Goal: Navigation & Orientation: Find specific page/section

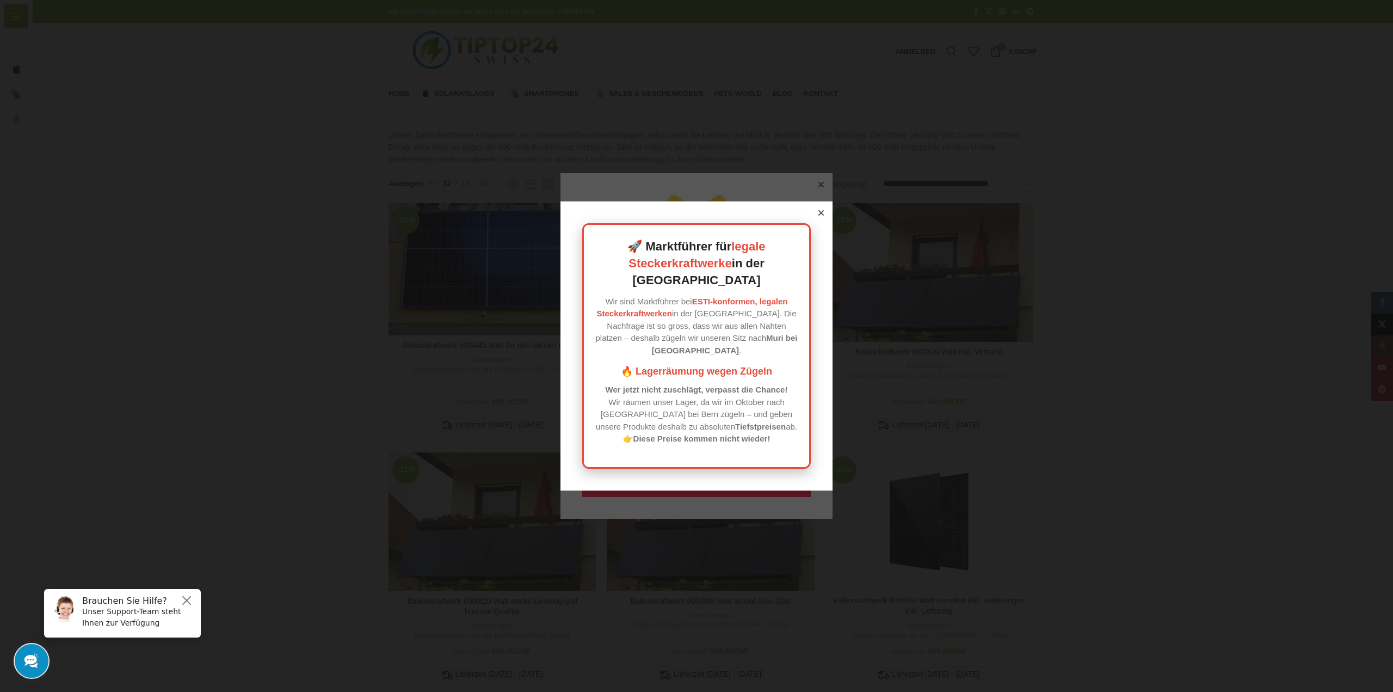
click at [816, 218] on div at bounding box center [821, 213] width 10 height 10
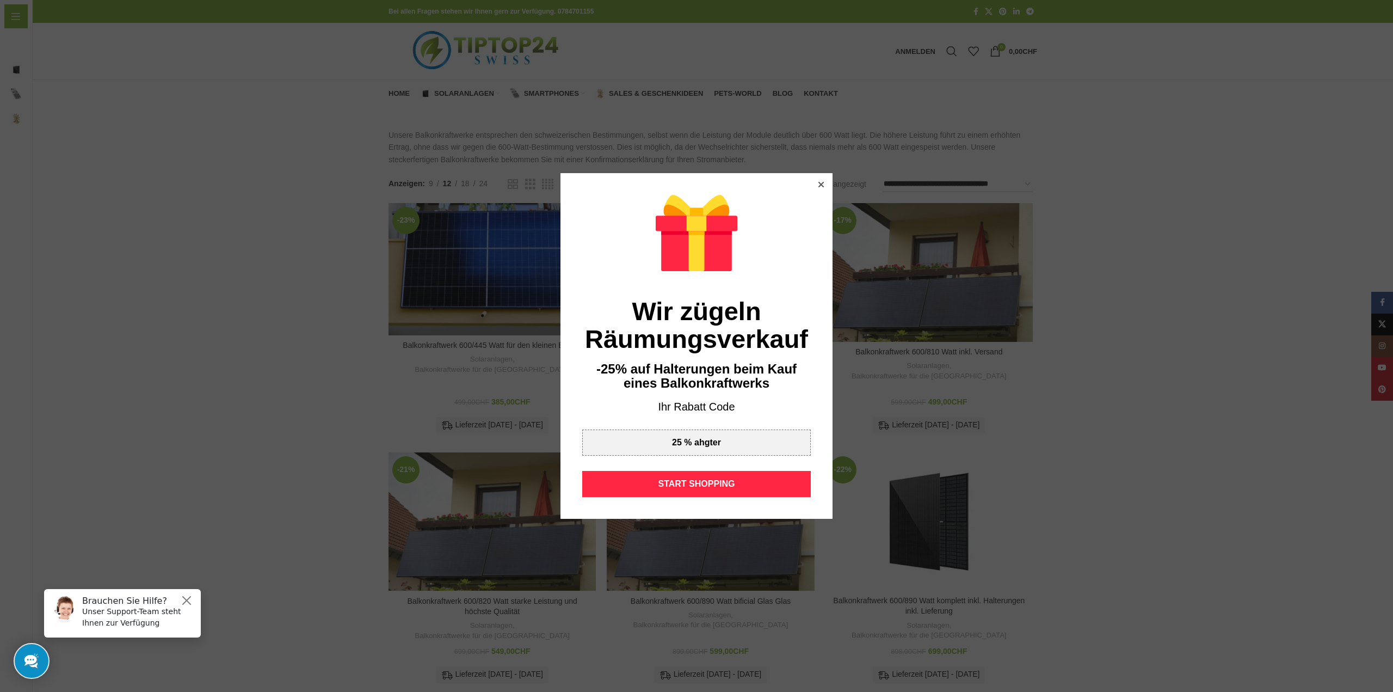
click at [821, 185] on div at bounding box center [821, 185] width 10 height 10
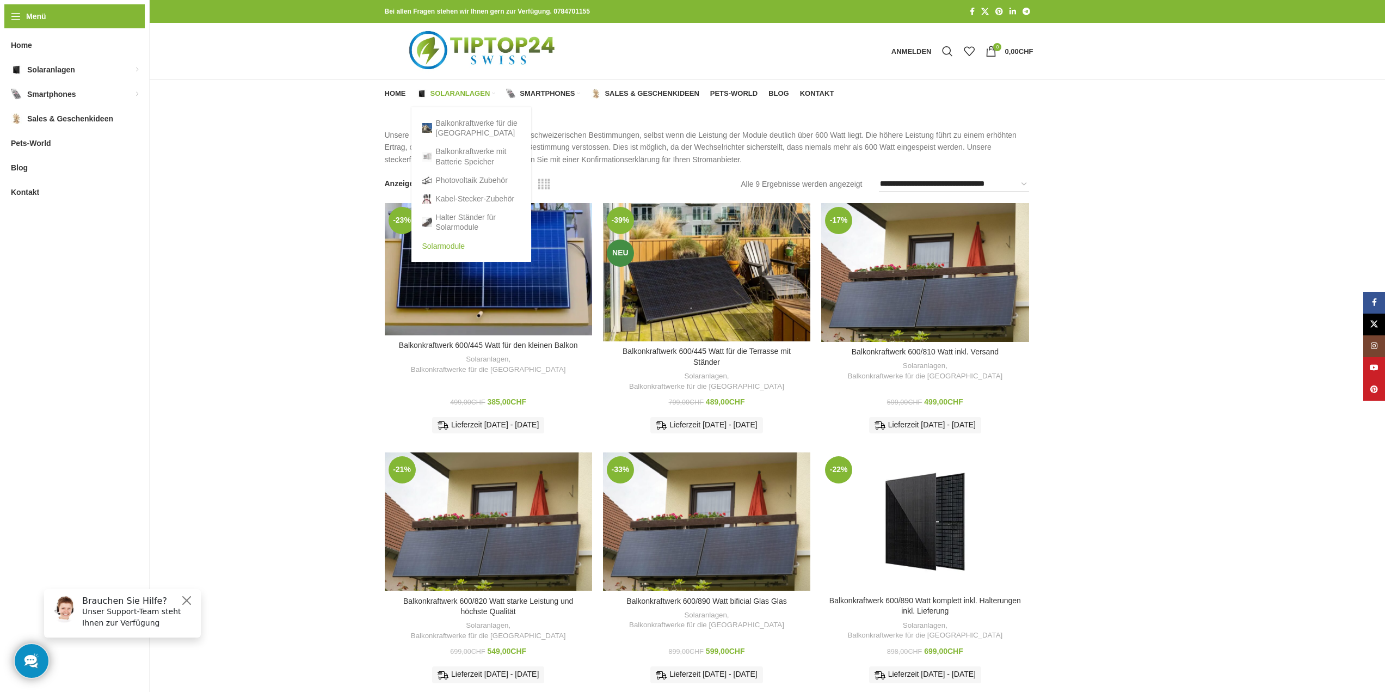
click at [455, 246] on link "Solarmodule" at bounding box center [471, 246] width 98 height 19
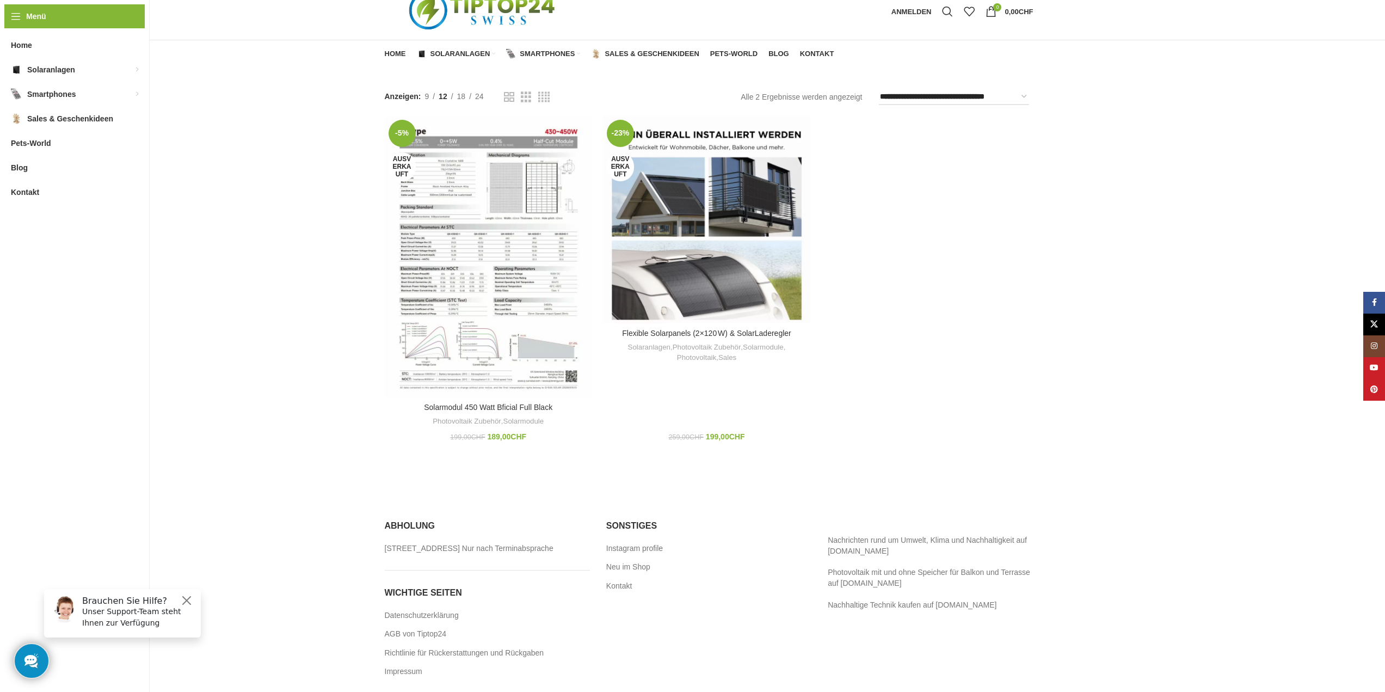
scroll to position [58, 0]
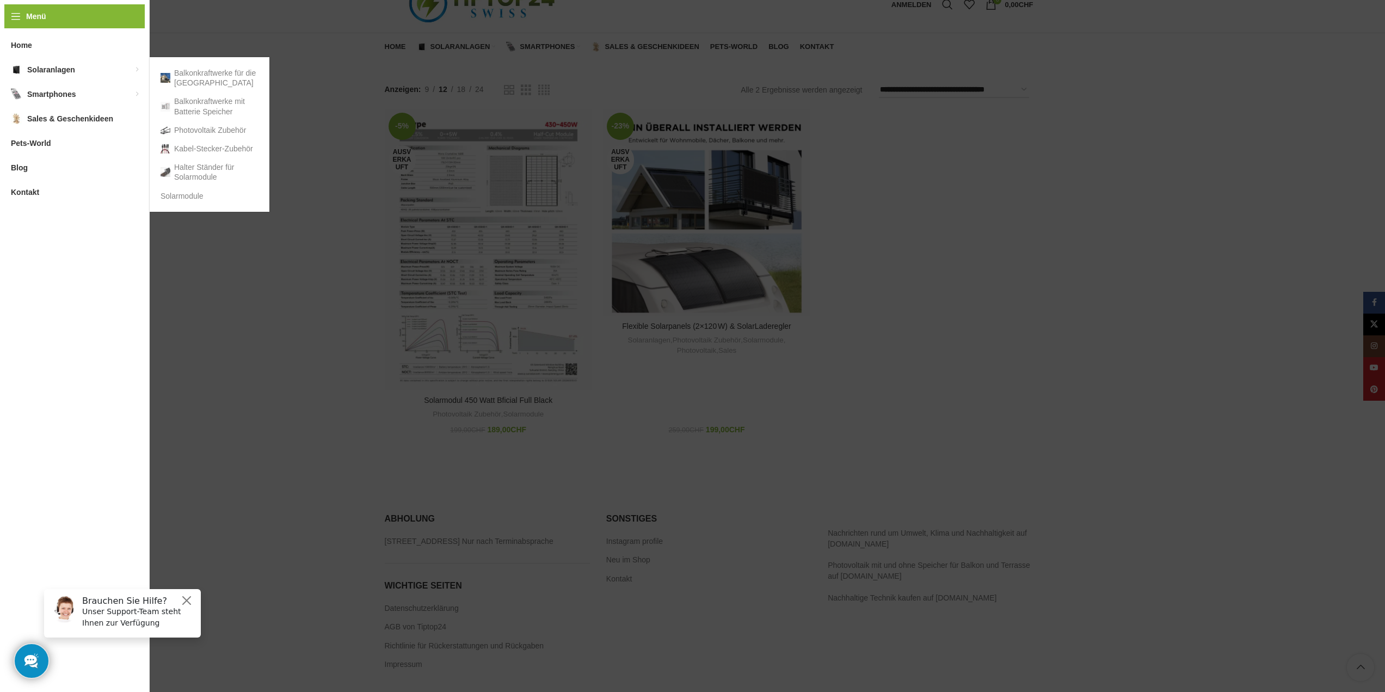
click at [57, 66] on span "Solaranlagen" at bounding box center [51, 70] width 48 height 20
